Goal: Task Accomplishment & Management: Use online tool/utility

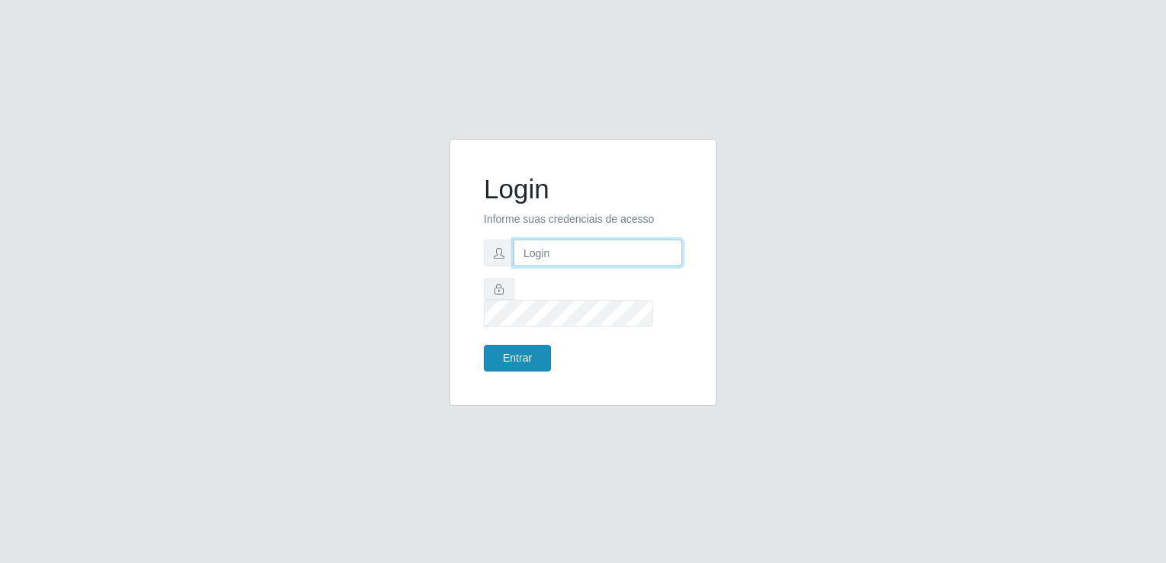
type input "[EMAIL_ADDRESS][DOMAIN_NAME]"
click at [529, 347] on button "Entrar" at bounding box center [517, 358] width 67 height 27
click at [537, 352] on button "Entrar" at bounding box center [517, 358] width 67 height 27
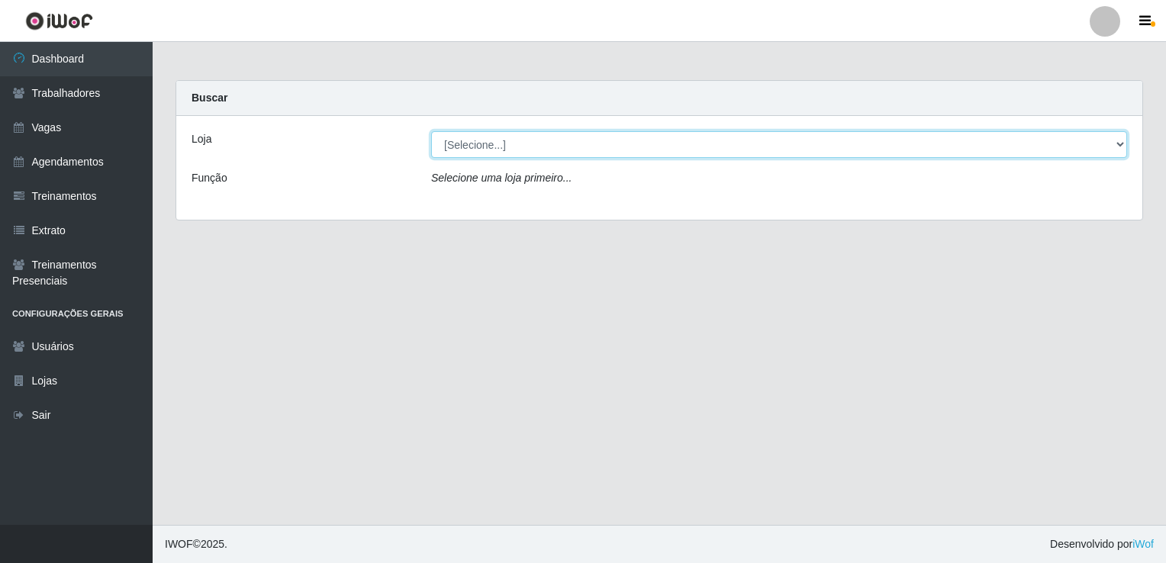
click at [626, 148] on select "[Selecione...] Super Popular" at bounding box center [779, 144] width 696 height 27
select select "537"
click at [431, 131] on select "[Selecione...] Super Popular" at bounding box center [779, 144] width 696 height 27
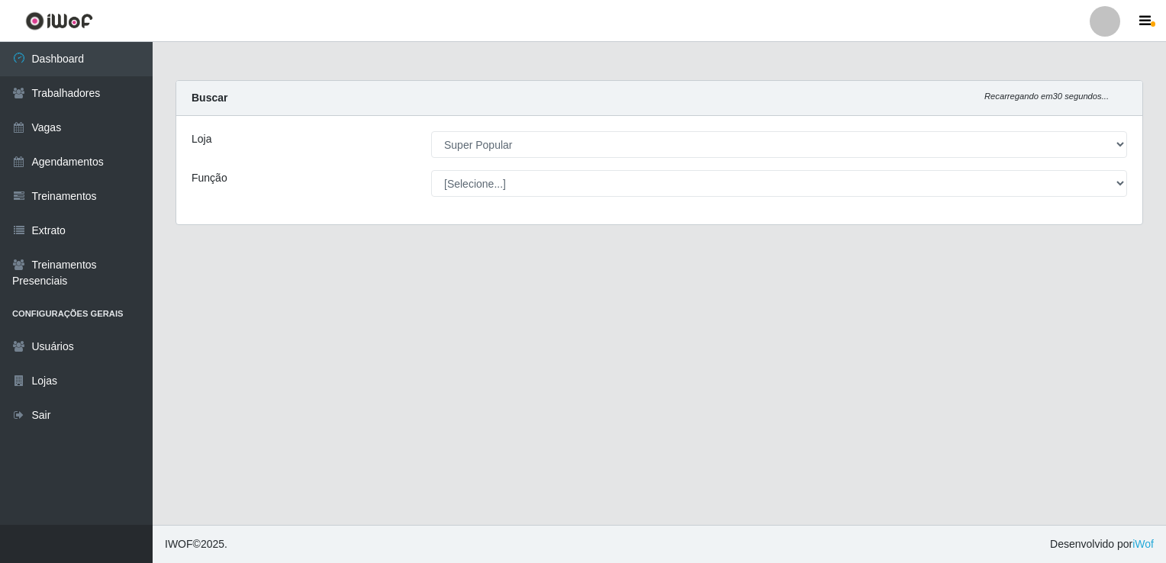
click at [622, 194] on select "[Selecione...] Repositor Repositor + Repositor ++" at bounding box center [779, 183] width 696 height 27
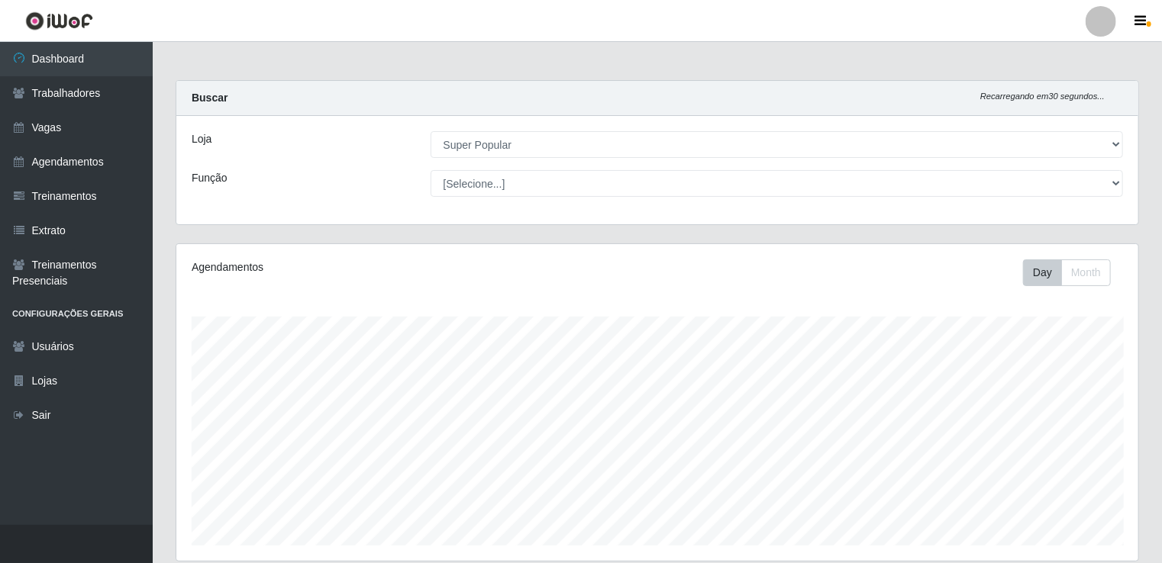
scroll to position [317, 962]
select select "82"
click at [431, 170] on select "[Selecione...] Repositor Repositor + Repositor ++" at bounding box center [777, 183] width 693 height 27
click at [1092, 273] on button "Month" at bounding box center [1086, 273] width 50 height 27
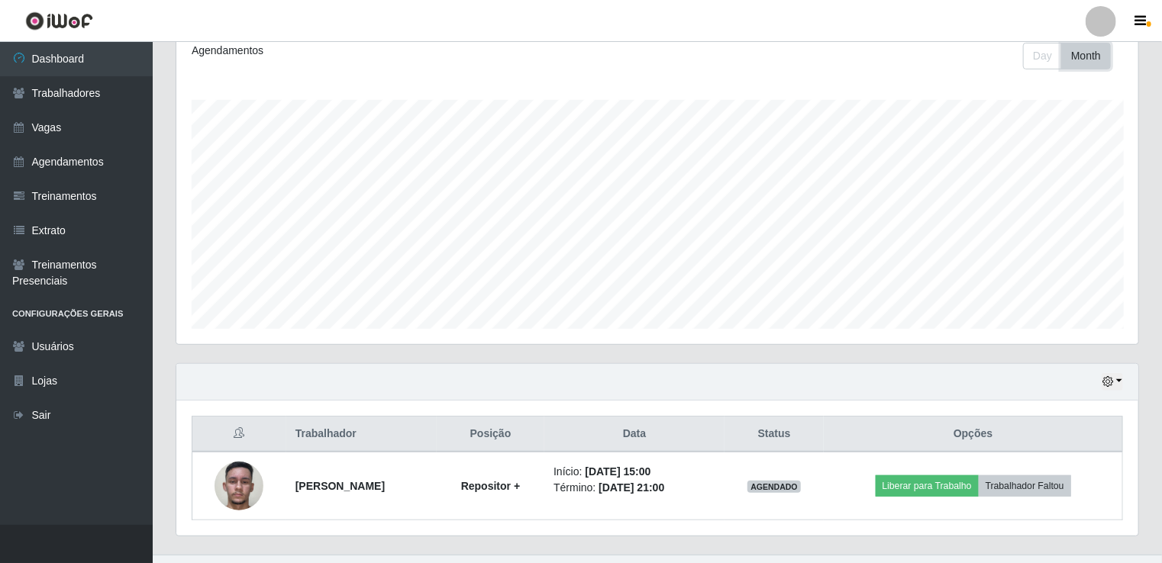
scroll to position [231, 0]
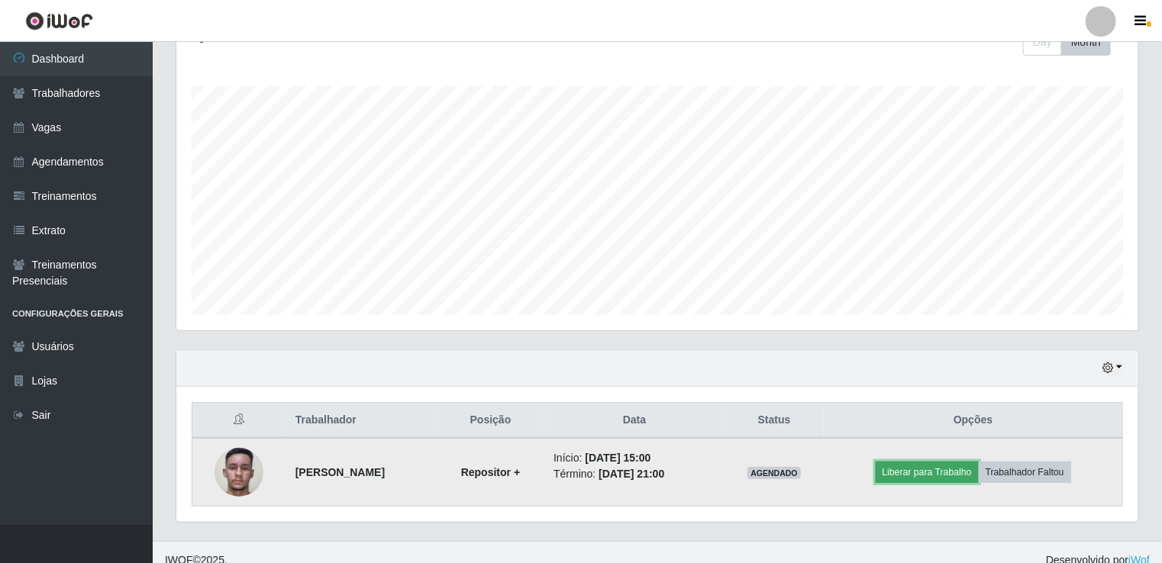
click at [961, 471] on button "Liberar para Trabalho" at bounding box center [927, 472] width 103 height 21
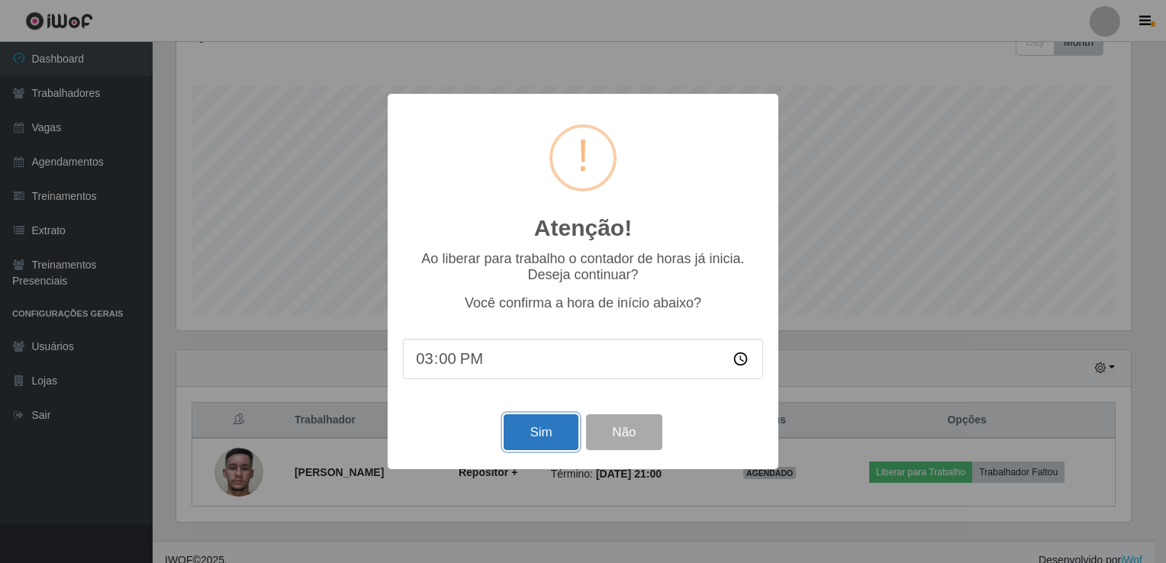
click at [537, 436] on button "Sim" at bounding box center [541, 433] width 74 height 36
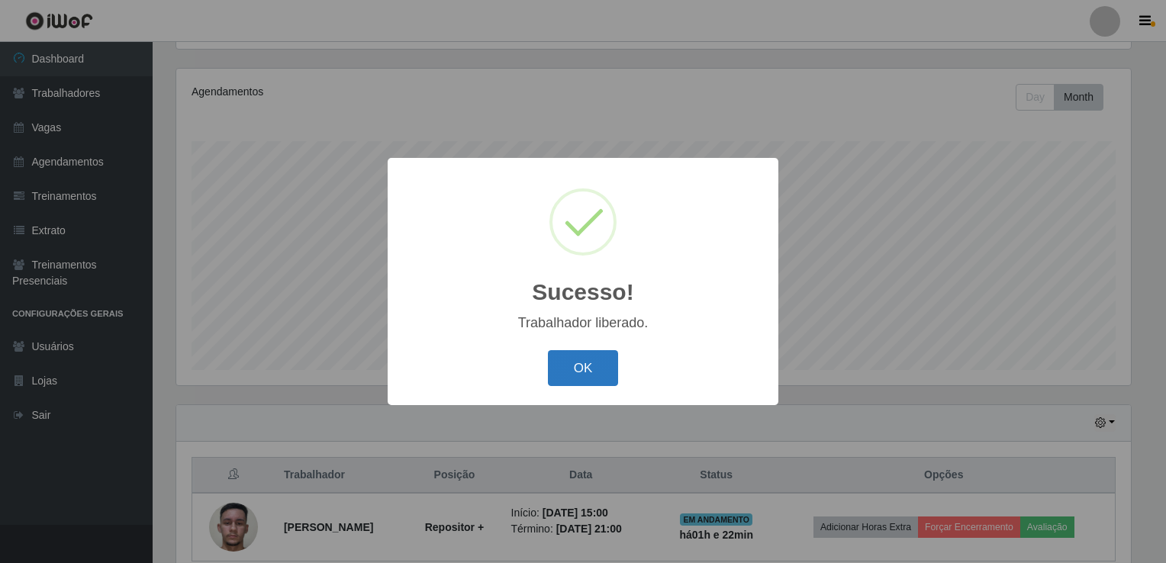
click at [596, 381] on button "OK" at bounding box center [583, 368] width 71 height 36
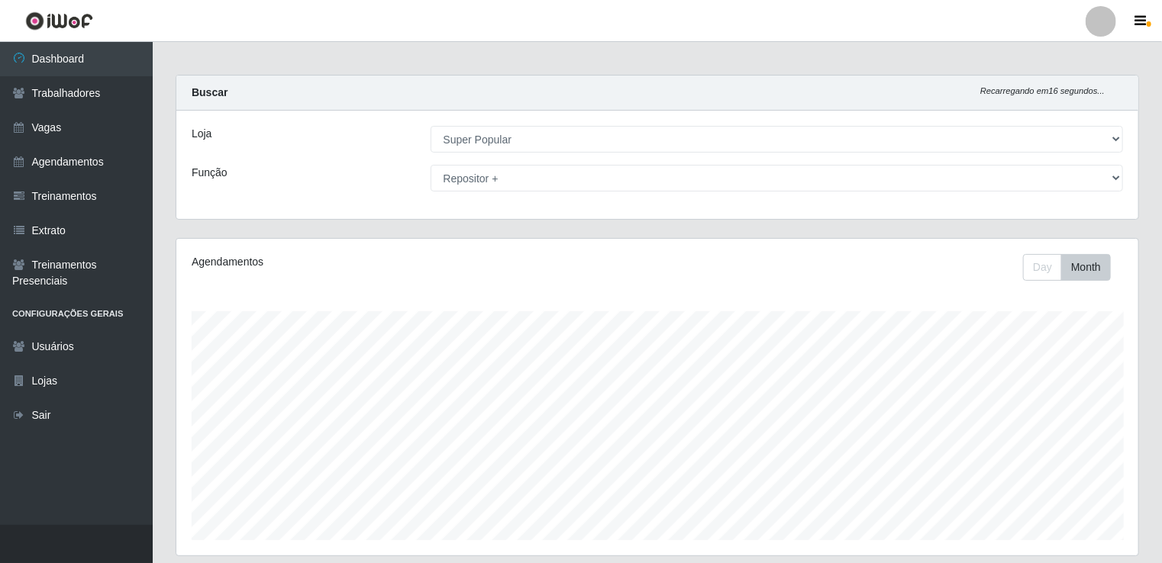
scroll to position [2, 0]
drag, startPoint x: 1161, startPoint y: 85, endPoint x: 1168, endPoint y: 125, distance: 41.0
click at [1162, 125] on html "Perfil Alterar Senha Sair Dashboard Trabalhadores Vagas Agendamentos Treinament…" at bounding box center [581, 403] width 1162 height 810
click at [1140, 130] on div "Carregando... Buscar Recarregando em 25 segundos... Loja [Selecione...] Super P…" at bounding box center [657, 159] width 986 height 163
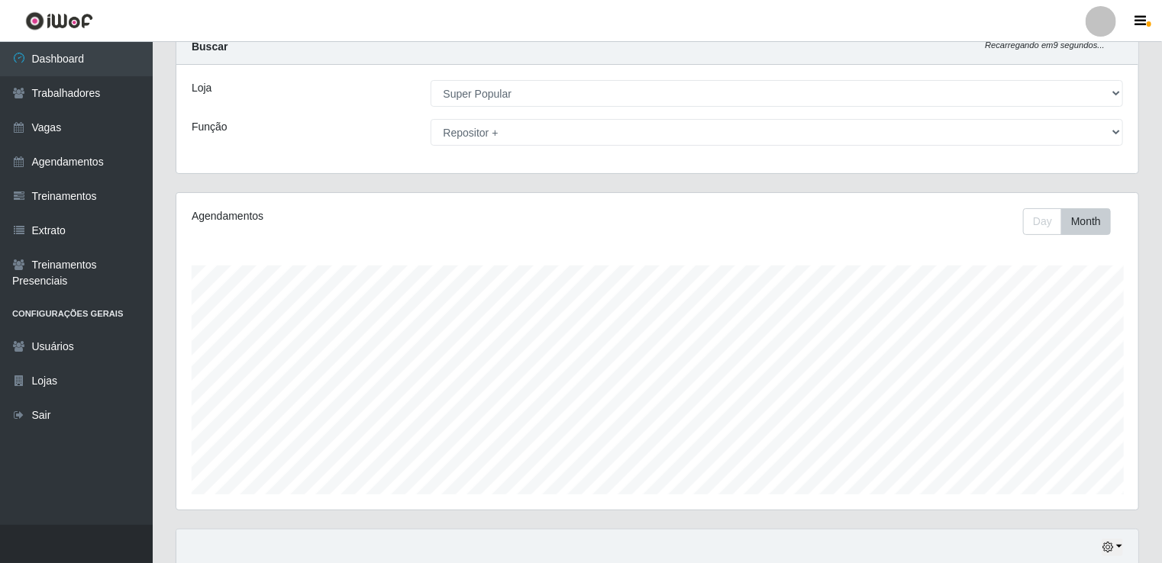
scroll to position [0, 0]
